Goal: Find contact information: Find contact information

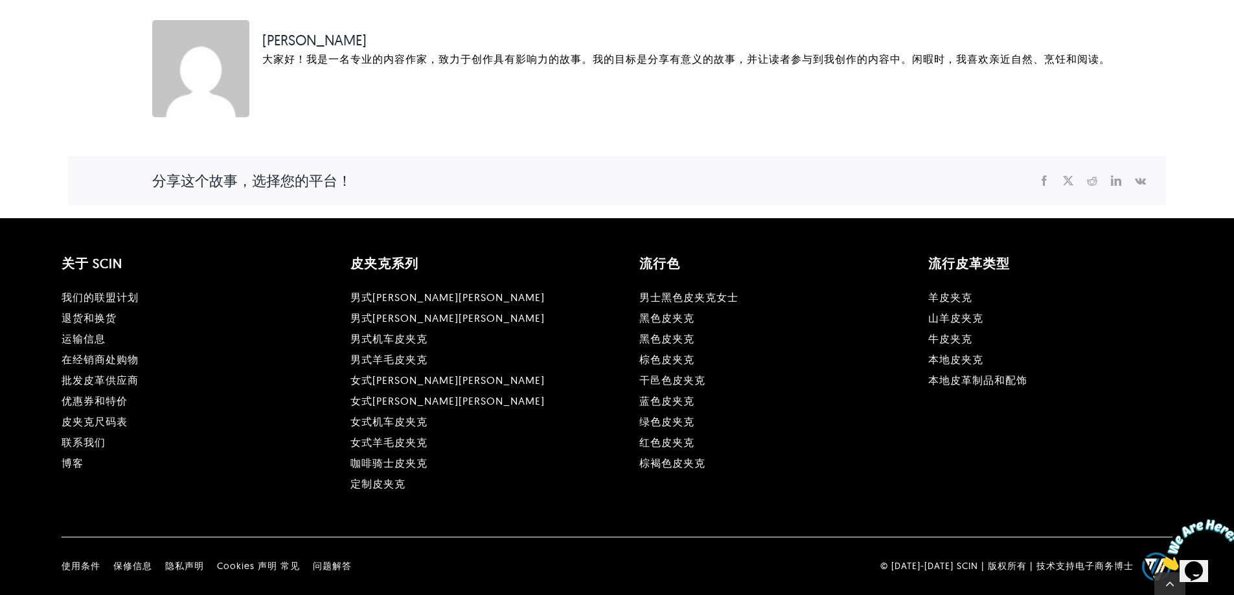
scroll to position [2983, 0]
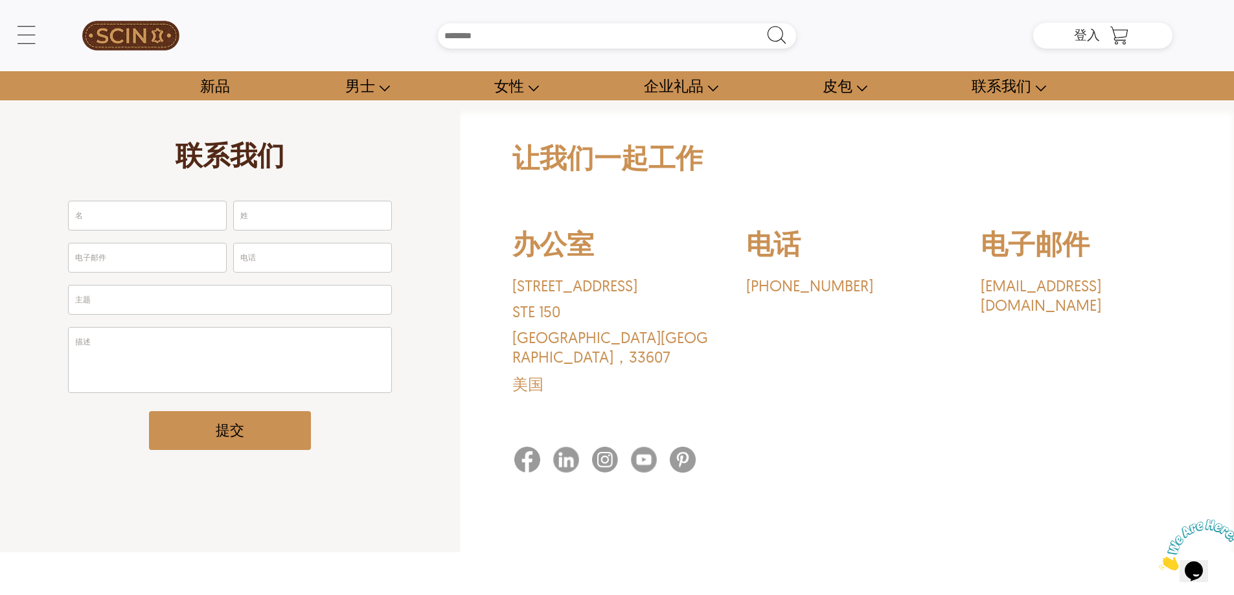
drag, startPoint x: 523, startPoint y: 433, endPoint x: 582, endPoint y: 433, distance: 59.0
click at [524, 447] on img at bounding box center [527, 460] width 26 height 26
click at [680, 447] on img at bounding box center [683, 460] width 26 height 26
drag, startPoint x: 991, startPoint y: 284, endPoint x: 984, endPoint y: 272, distance: 14.6
click at [984, 272] on div "电子邮件 [EMAIL_ADDRESS][DOMAIN_NAME]" at bounding box center [1081, 314] width 201 height 175
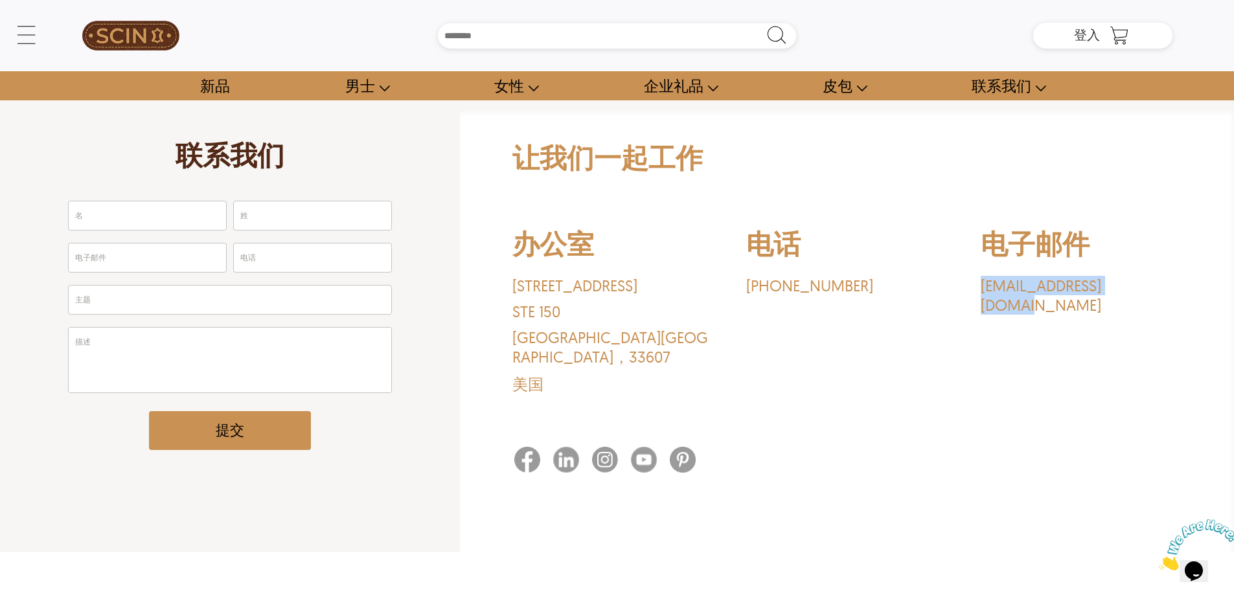
drag, startPoint x: 972, startPoint y: 284, endPoint x: 1153, endPoint y: 285, distance: 181.4
click at [1153, 285] on div "办公室 [STREET_ADDRESS] STE 150 [GEOGRAPHIC_DATA] [GEOGRAPHIC_DATA] ，33607 美国 电话 […" at bounding box center [848, 314] width 670 height 194
copy font "[EMAIL_ADDRESS][DOMAIN_NAME]"
